Goal: Task Accomplishment & Management: Use online tool/utility

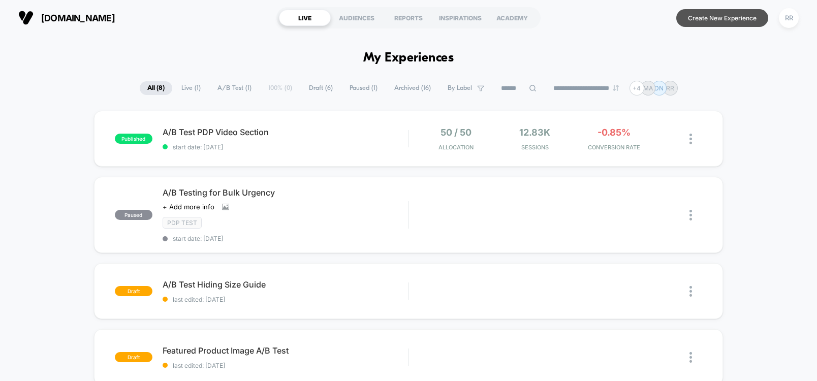
click at [706, 20] on button "Create New Experience" at bounding box center [722, 18] width 92 height 18
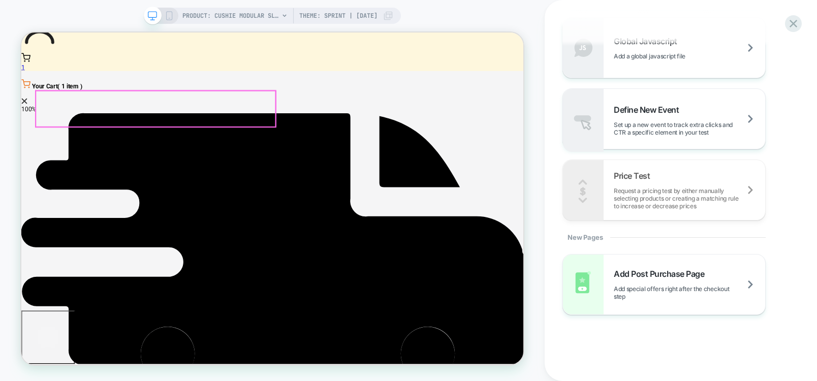
scroll to position [793, 0]
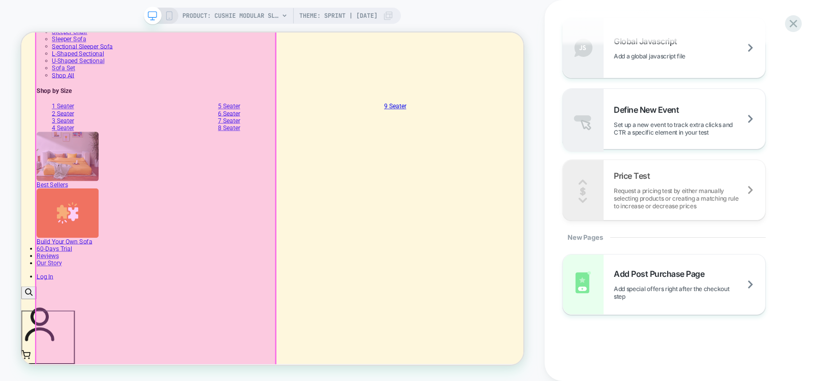
scroll to position [610, 0]
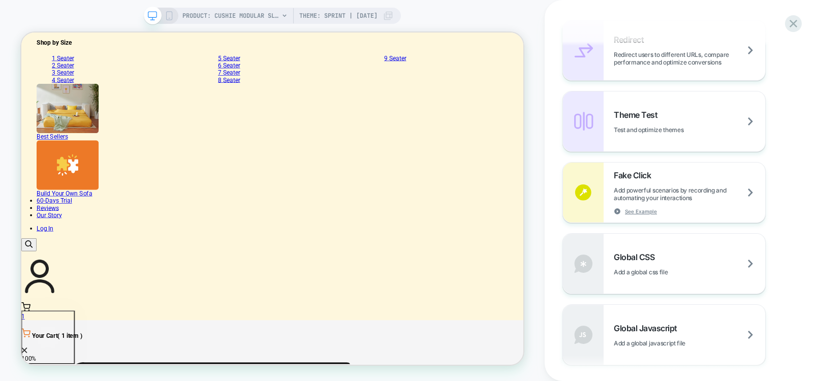
scroll to position [386, 0]
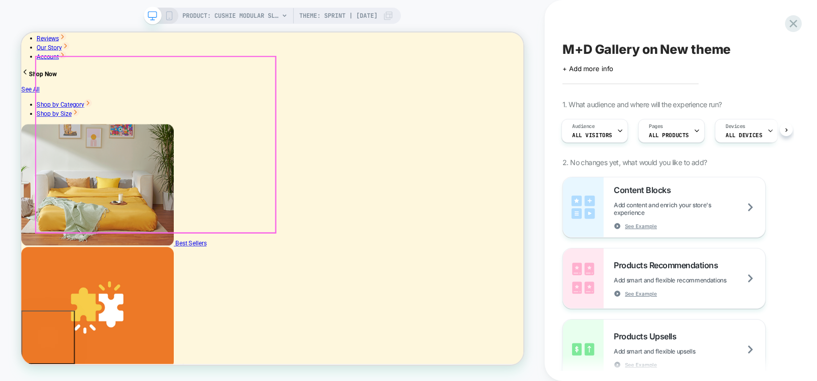
scroll to position [122, 0]
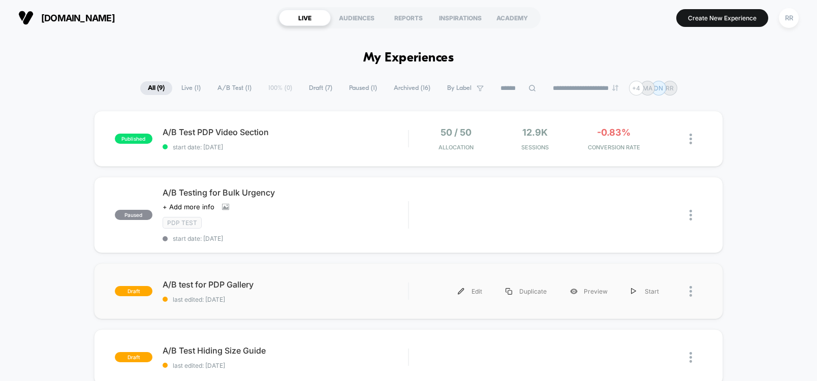
scroll to position [61, 0]
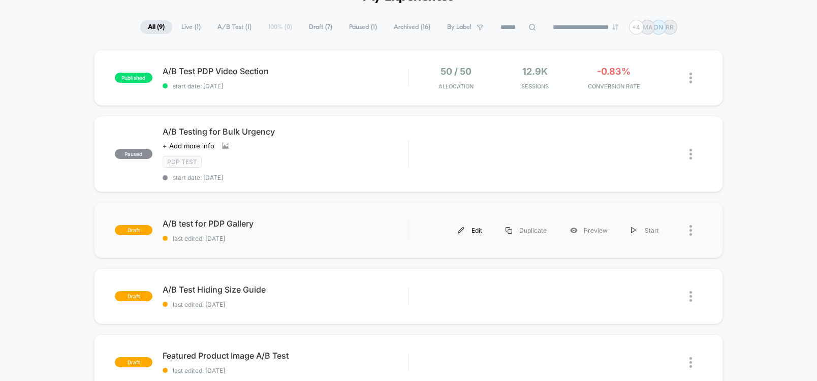
click at [480, 231] on div "Edit" at bounding box center [470, 230] width 48 height 23
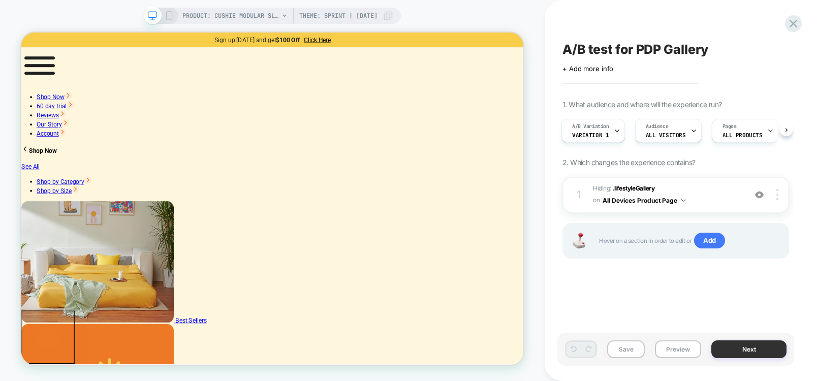
click at [754, 350] on button "Next" at bounding box center [748, 349] width 75 height 18
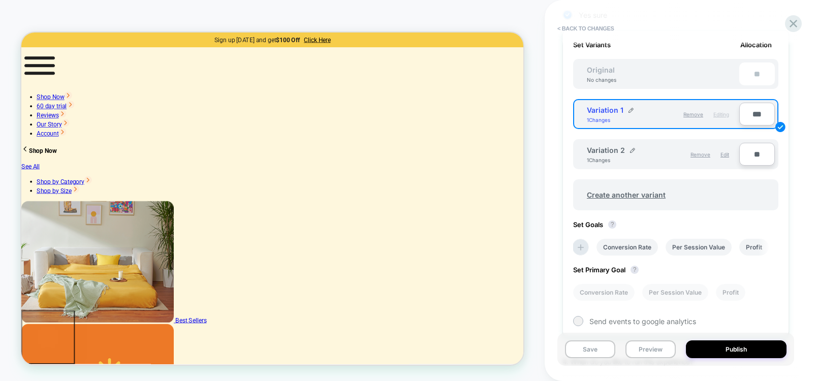
scroll to position [396, 0]
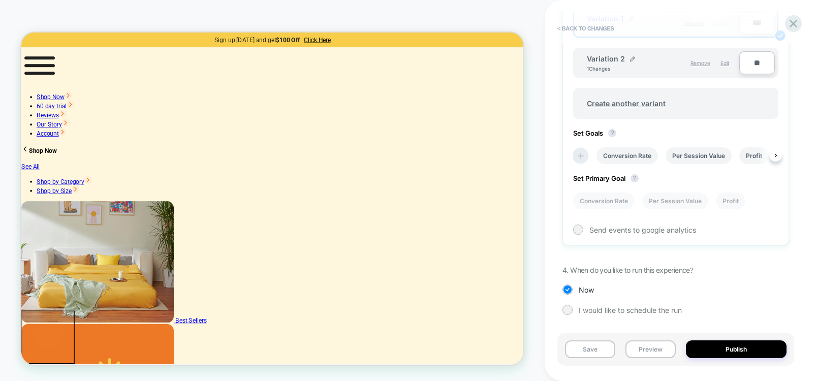
click at [578, 155] on icon at bounding box center [581, 156] width 6 height 6
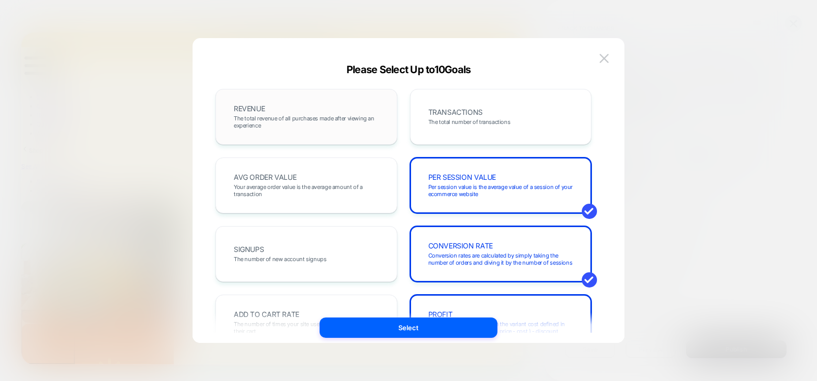
click at [304, 125] on span "The total revenue of all purchases made after viewing an experience" at bounding box center [306, 122] width 145 height 14
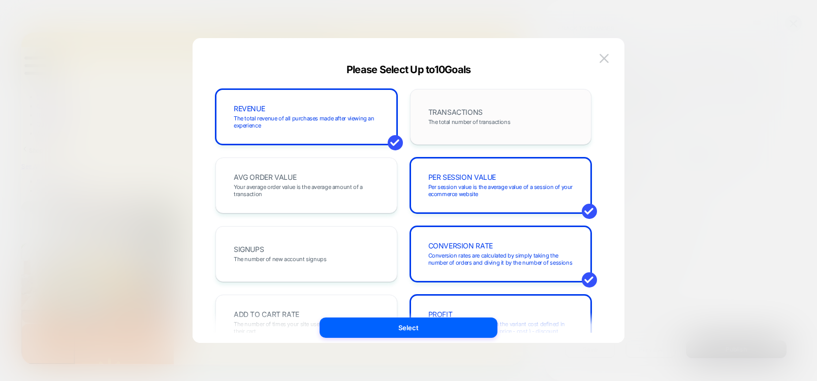
click at [562, 124] on div "TRANSACTIONS The total number of transactions" at bounding box center [501, 117] width 161 height 35
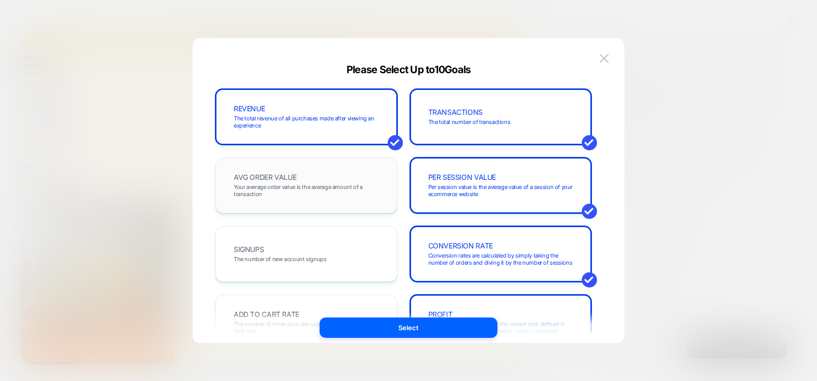
click at [353, 170] on div "AVG ORDER VALUE Your average order value is the average amount of a transaction" at bounding box center [306, 185] width 161 height 35
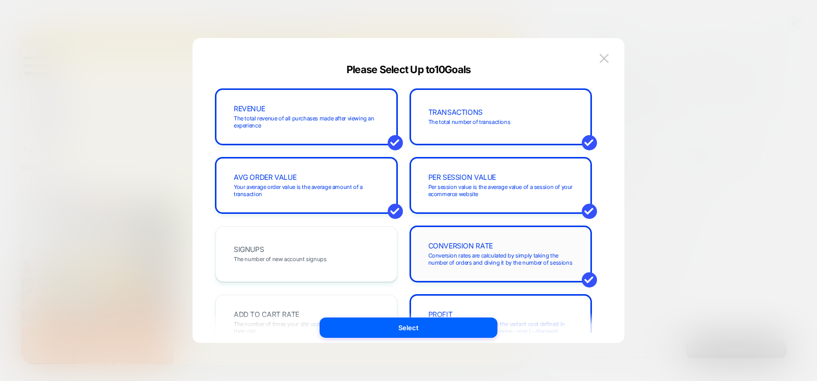
scroll to position [183, 0]
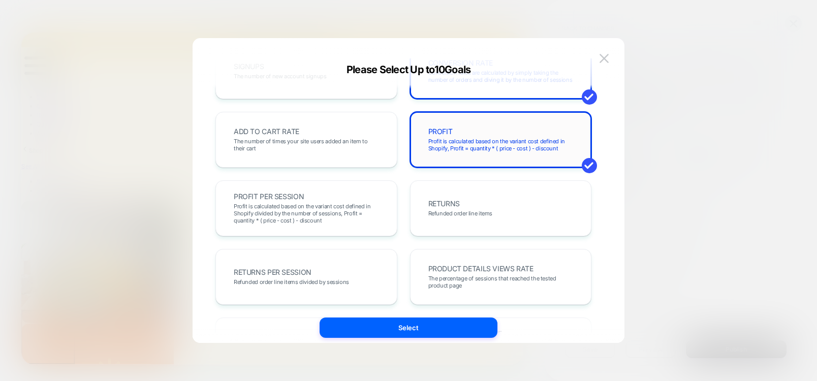
click at [476, 146] on span "Profit is calculated based on the variant cost defined in Shopify, Profit = qua…" at bounding box center [500, 145] width 145 height 14
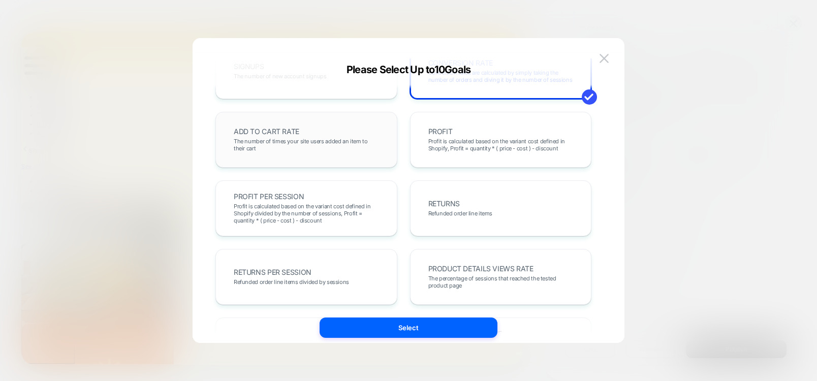
click at [323, 150] on span "The number of times your site users added an item to their cart" at bounding box center [306, 145] width 145 height 14
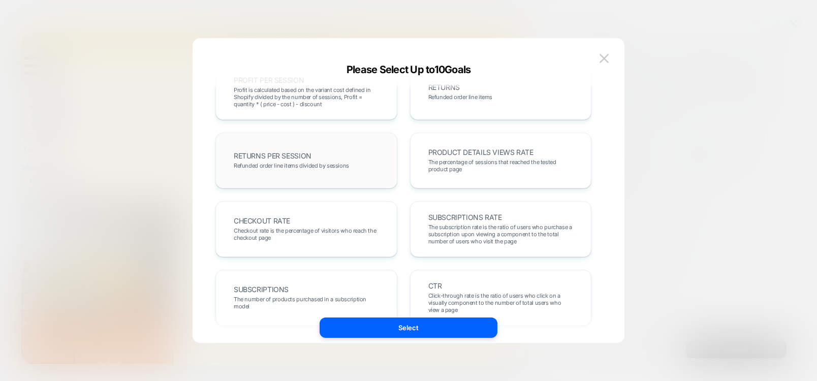
scroll to position [366, 0]
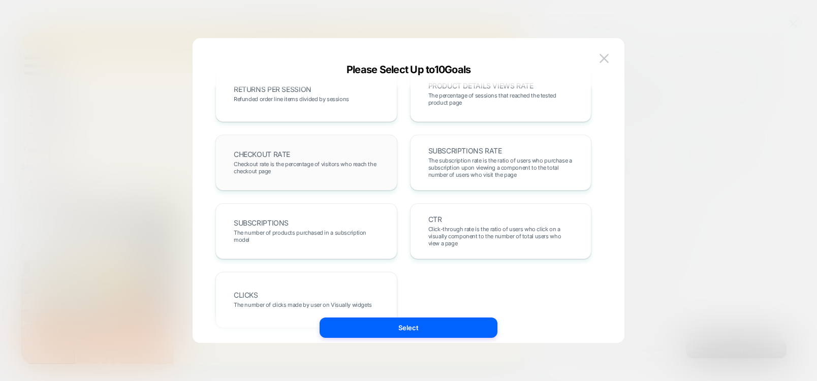
click at [299, 153] on div "CHECKOUT RATE Checkout rate is the percentage of visitors who reach the checkou…" at bounding box center [306, 162] width 161 height 35
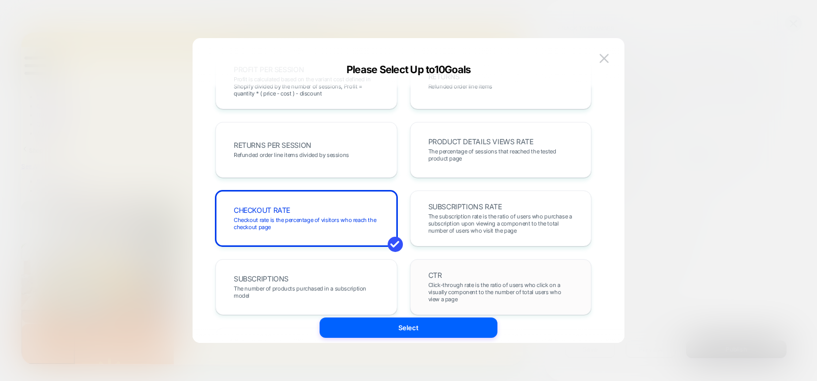
scroll to position [391, 0]
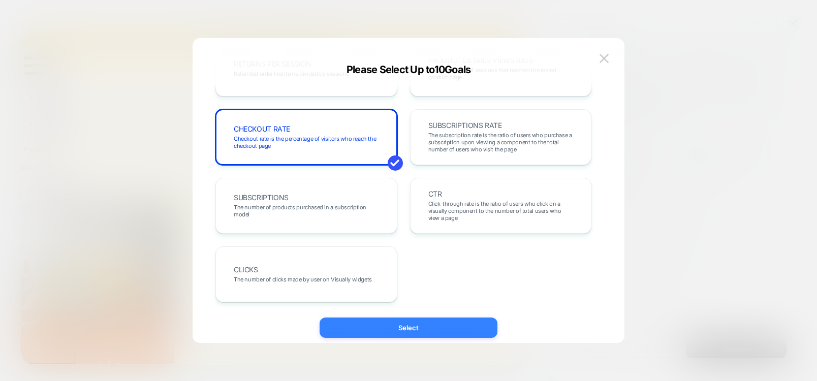
click at [438, 329] on button "Select" at bounding box center [409, 328] width 178 height 20
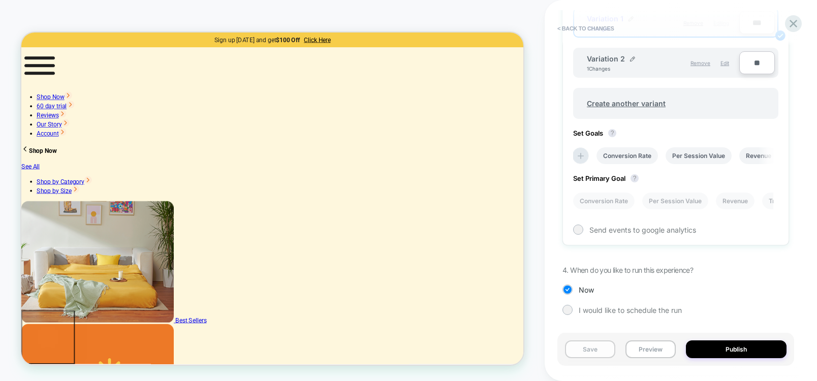
click at [588, 352] on button "Save" at bounding box center [590, 349] width 50 height 18
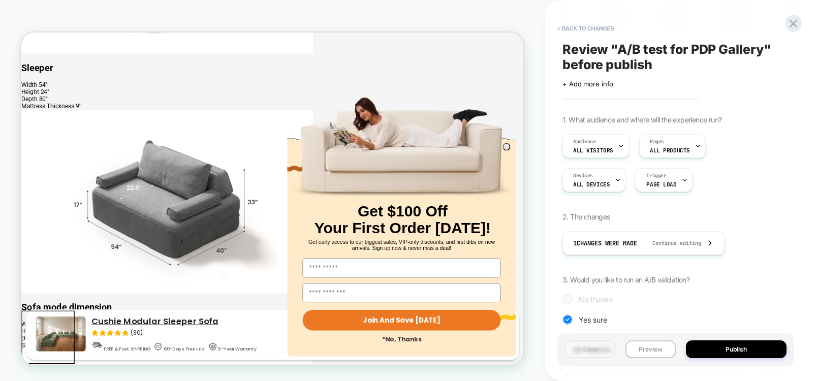
scroll to position [2893, 0]
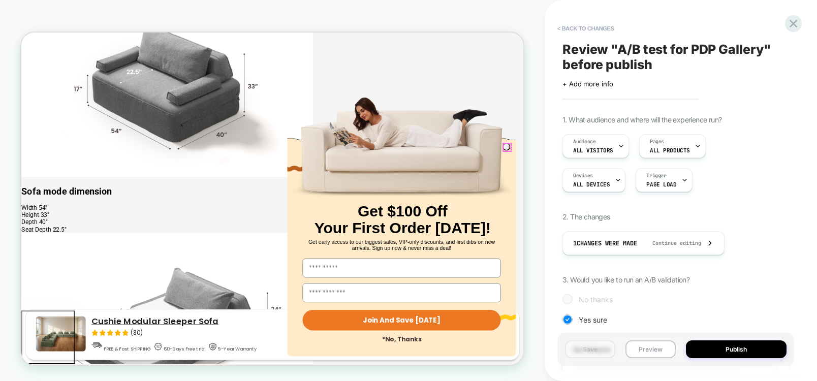
click at [668, 188] on circle "Close dialog" at bounding box center [673, 187] width 10 height 10
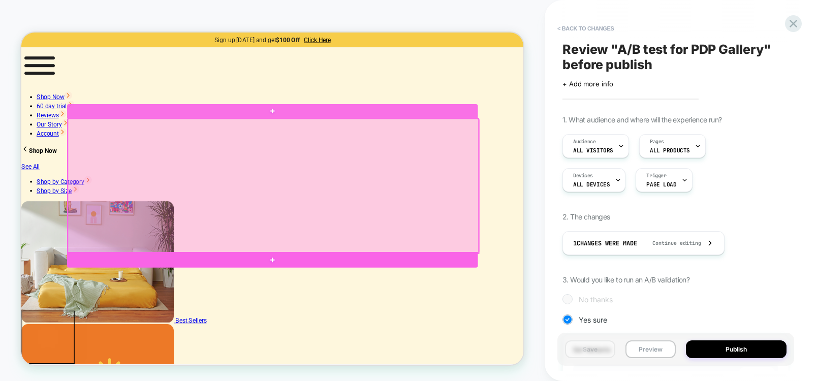
scroll to position [183, 0]
